Goal: Navigation & Orientation: Find specific page/section

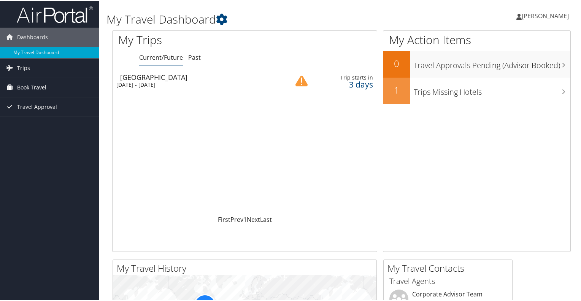
click at [31, 87] on span "Book Travel" at bounding box center [31, 86] width 29 height 19
click at [26, 69] on span "Trips" at bounding box center [23, 67] width 13 height 19
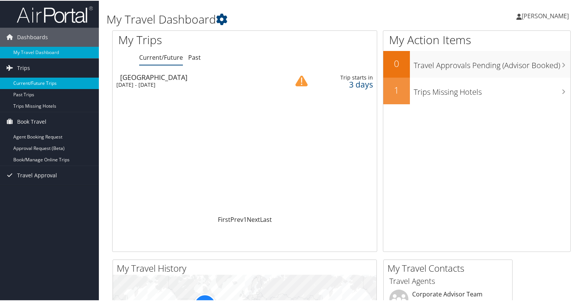
click at [26, 84] on link "Current/Future Trips" at bounding box center [49, 82] width 99 height 11
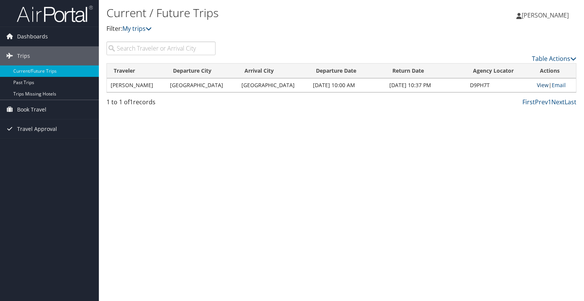
click at [537, 85] on link "View" at bounding box center [543, 84] width 12 height 7
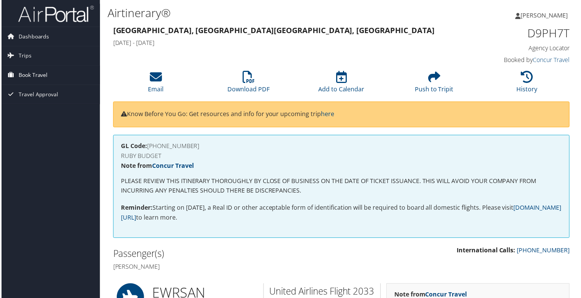
click at [35, 74] on span "Book Travel" at bounding box center [31, 75] width 29 height 19
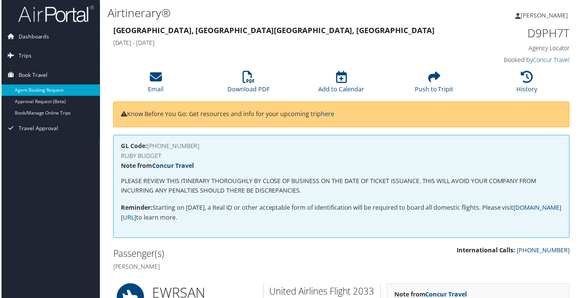
click at [34, 89] on link "Agent Booking Request" at bounding box center [49, 90] width 99 height 11
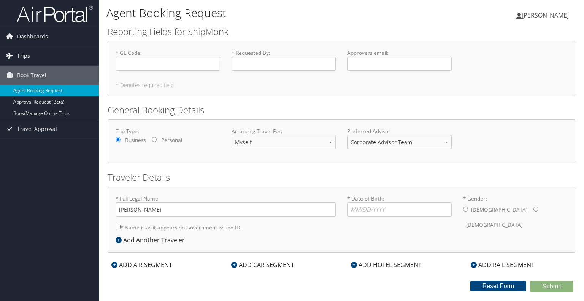
click at [24, 57] on span "Trips" at bounding box center [23, 55] width 13 height 19
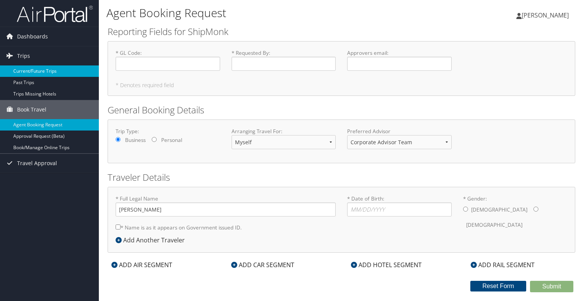
click at [24, 68] on link "Current/Future Trips" at bounding box center [49, 70] width 99 height 11
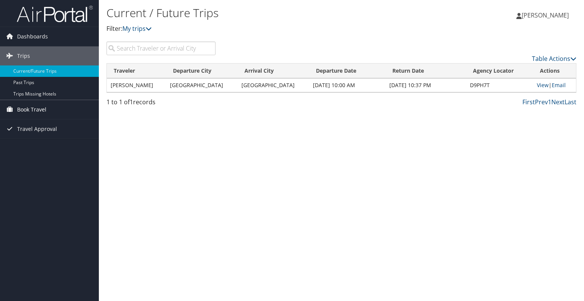
click at [34, 110] on span "Book Travel" at bounding box center [31, 109] width 29 height 19
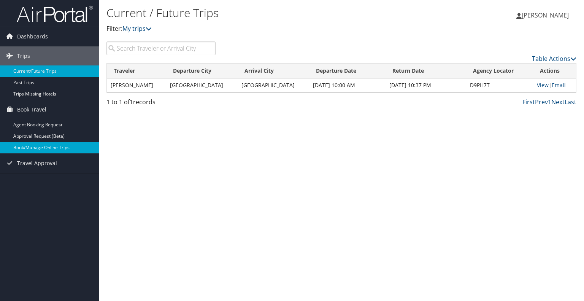
click at [41, 149] on link "Book/Manage Online Trips" at bounding box center [49, 147] width 99 height 11
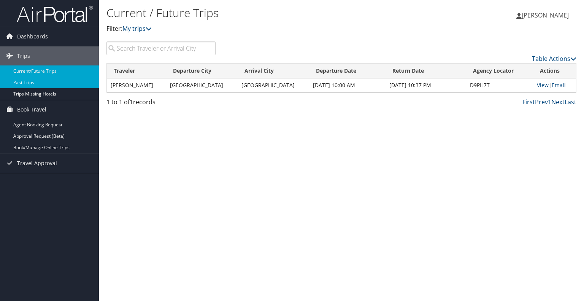
click at [28, 82] on link "Past Trips" at bounding box center [49, 82] width 99 height 11
